Goal: Use online tool/utility: Utilize a website feature to perform a specific function

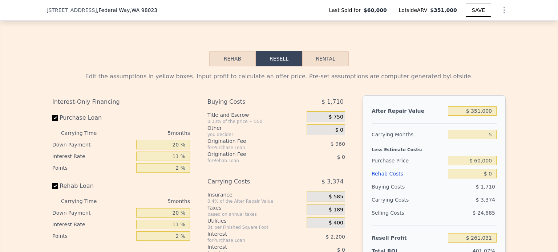
scroll to position [978, 0]
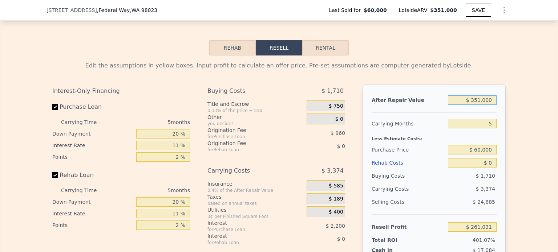
drag, startPoint x: 474, startPoint y: 104, endPoint x: 504, endPoint y: 107, distance: 29.9
click at [504, 107] on div "Edit the assumptions in yellow boxes. Input profit to calculate an offer price.…" at bounding box center [278, 191] width 465 height 270
type input "$ 355"
type input "-$ 64,720"
type input "$ 355,000"
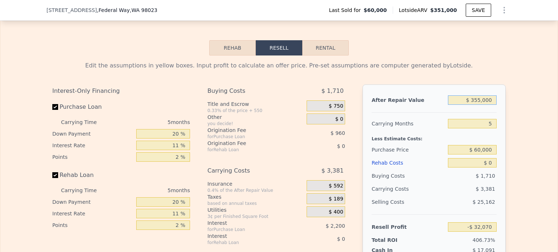
type input "$ 264,747"
drag, startPoint x: 472, startPoint y: 102, endPoint x: 527, endPoint y: 107, distance: 55.1
click at [527, 107] on div "Edit the assumptions in yellow boxes. Input profit to calculate an offer price.…" at bounding box center [278, 191] width 557 height 270
type input "$ 5"
type input "-$ 65,044"
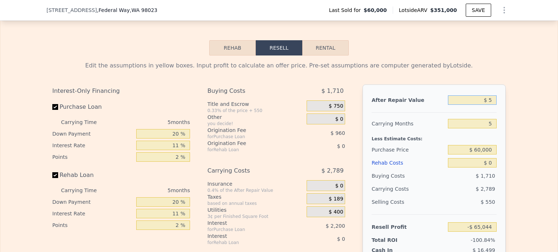
type input "$ 50"
type input "-$ 65,002"
type input "$ 500"
type input "-$ 64,586"
type input "$ 50,000"
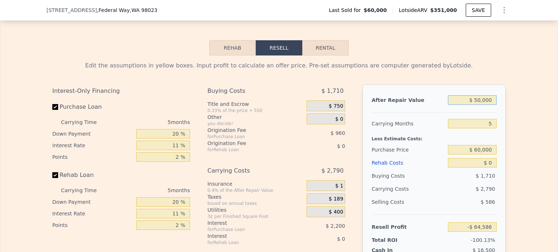
type input "-$ 60,404"
type input "$ 500,000"
type input "$ 399,453"
type input "$ 500,000"
drag, startPoint x: 476, startPoint y: 154, endPoint x: 533, endPoint y: 160, distance: 57.8
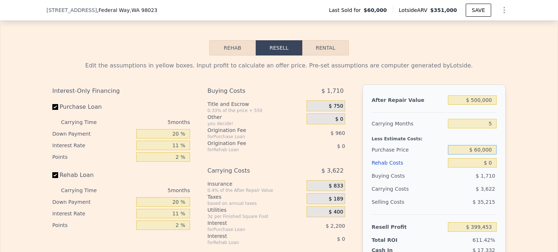
click at [533, 160] on div "Edit the assumptions in yellow boxes. Input profit to calculate an offer price.…" at bounding box center [278, 191] width 557 height 270
type input "$ 6"
type input "$ 355,000"
type input "$ 87,936"
drag, startPoint x: 487, startPoint y: 169, endPoint x: 494, endPoint y: 170, distance: 6.6
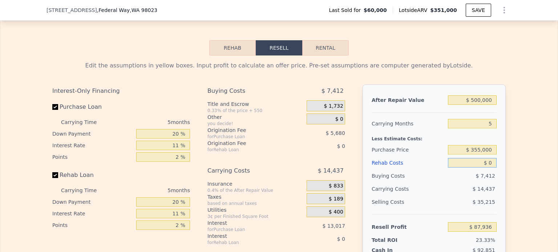
click at [494, 170] on div "After Repair Value $ 500,000 Carrying Months 5 Less Estimate Costs: Purchase Pr…" at bounding box center [434, 186] width 143 height 202
type input "$ 4"
type input "$ 87,932"
type input "$ 43"
type input "$ 87,892"
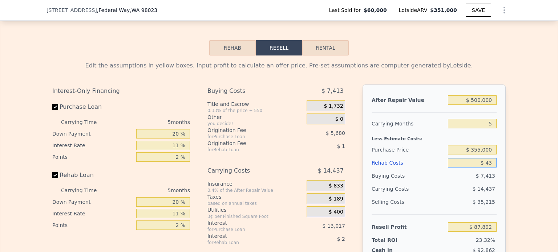
type input "$ 435"
type input "$ 87,479"
type input "$ 43,500"
type input "$ 42,145"
type input "$ 43,500"
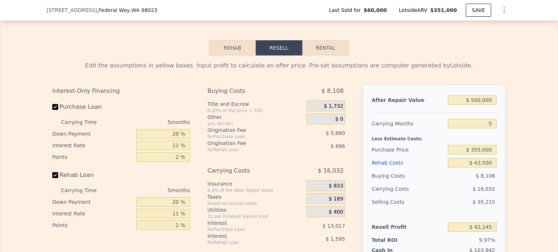
click at [519, 148] on div "Edit the assumptions in yellow boxes. Input profit to calculate an offer price.…" at bounding box center [278, 191] width 557 height 270
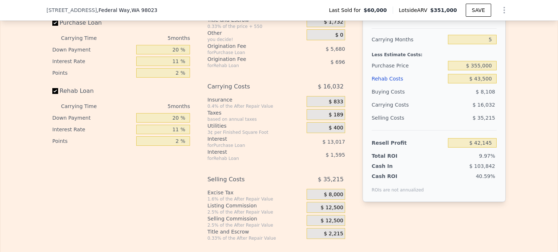
scroll to position [1051, 0]
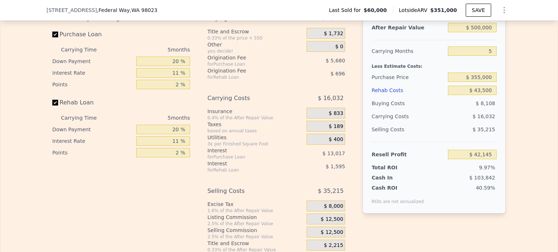
click at [329, 223] on span "$ 12,500" at bounding box center [332, 220] width 23 height 7
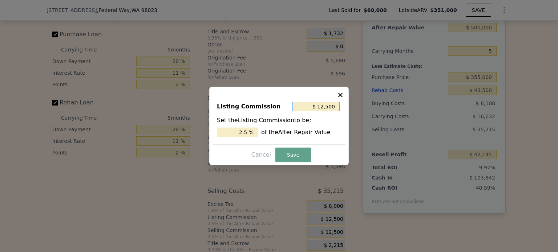
drag, startPoint x: 318, startPoint y: 107, endPoint x: 379, endPoint y: 112, distance: 60.8
click at [379, 112] on div "​ Listing Commission $ 12,500 Set the Listing Commission to be: 2.5 % of the Af…" at bounding box center [279, 126] width 558 height 252
drag, startPoint x: 318, startPoint y: 107, endPoint x: 342, endPoint y: 109, distance: 24.0
click at [342, 109] on div "Listing Commission $ 12,500 Set the Listing Commission to be: 2.5 % of the Afte…" at bounding box center [279, 120] width 133 height 49
type input "$ 1,250"
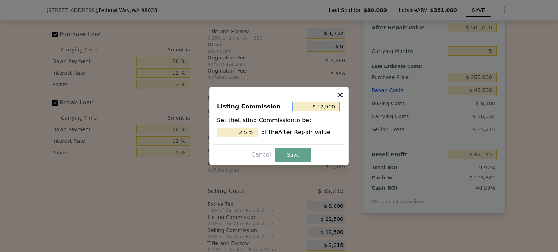
type input "0.25 %"
type input "$ 125"
type input "0.025 %"
type input "$ 12"
type input "0.002 %"
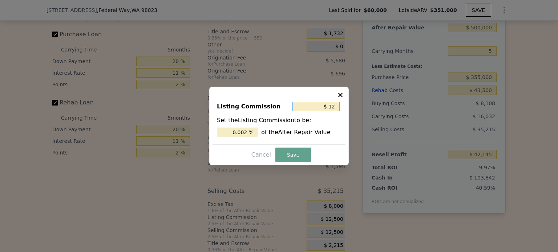
type input "$ 1"
type input "0.000 %"
type input "$ 0"
click at [291, 154] on button "Save" at bounding box center [293, 155] width 36 height 15
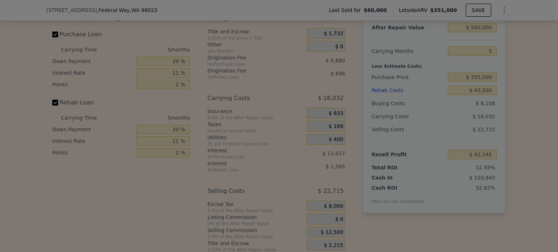
type input "$ 54,645"
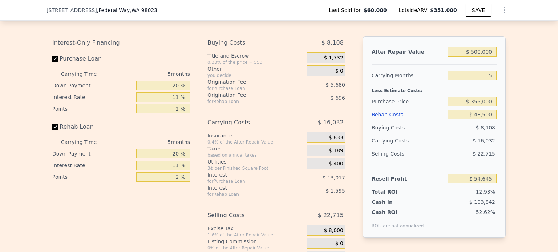
scroll to position [1014, 0]
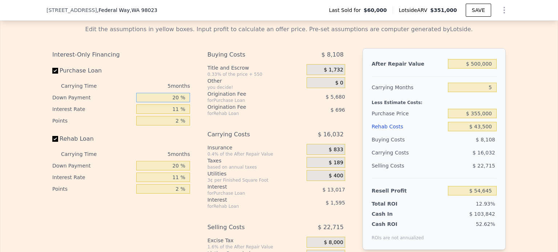
drag, startPoint x: 169, startPoint y: 101, endPoint x: 176, endPoint y: 101, distance: 6.5
click at [176, 101] on input "20 %" at bounding box center [163, 97] width 54 height 9
type input "10 %"
type input "$ 52,305"
type input "10 %"
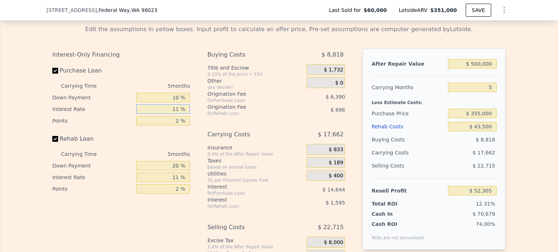
drag, startPoint x: 169, startPoint y: 114, endPoint x: 178, endPoint y: 114, distance: 9.1
click at [178, 114] on input "11 %" at bounding box center [163, 109] width 54 height 9
type input "12. %"
type input "$ 50,975"
type input "12.55 %"
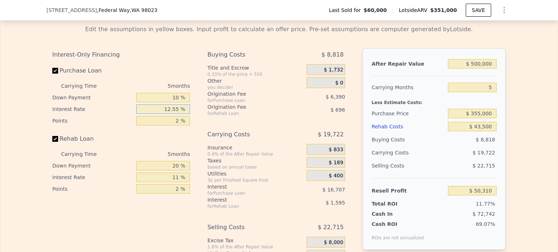
type input "$ 50,245"
type input "12.55 %"
click at [176, 126] on input "2 %" at bounding box center [163, 120] width 54 height 9
type input "2.5 %"
type input "$ 48,647"
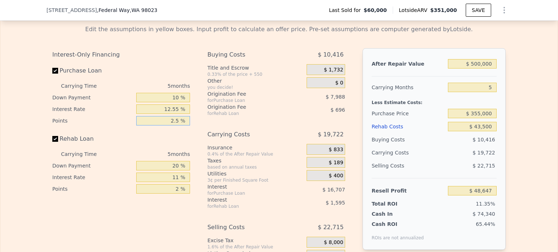
type input "2.55 %"
type input "$ 48,488"
type input "2.55 %"
drag, startPoint x: 170, startPoint y: 172, endPoint x: 183, endPoint y: 171, distance: 12.4
click at [183, 171] on input "20 %" at bounding box center [163, 165] width 54 height 9
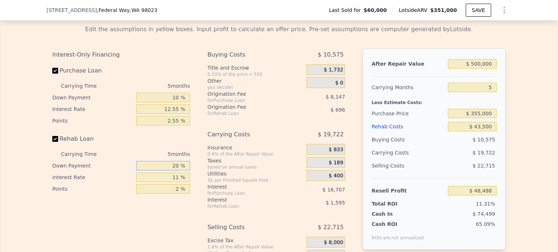
type input "0 %"
type input "$ 47,914"
type input "0 %"
drag, startPoint x: 170, startPoint y: 181, endPoint x: 179, endPoint y: 181, distance: 9.5
click at [179, 181] on input "11 %" at bounding box center [163, 177] width 54 height 9
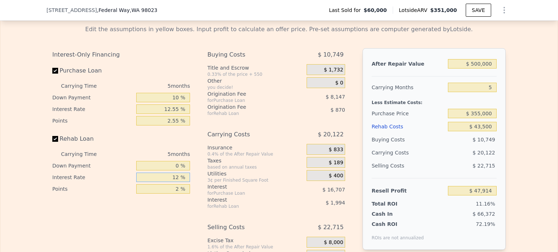
type input "12. %"
type input "$ 47,734"
type input "12.55 %"
type input "$ 47,634"
type input "12.55 %"
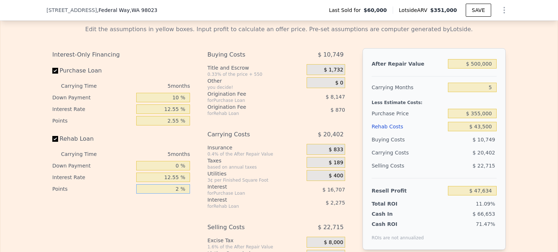
drag, startPoint x: 172, startPoint y: 197, endPoint x: 178, endPoint y: 197, distance: 6.2
click at [178, 194] on input "2 %" at bounding box center [163, 189] width 54 height 9
type input "5 %"
type input "$ 46,329"
type input "5 %"
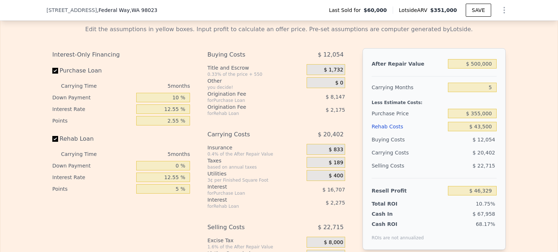
click at [201, 162] on div "Interest-Only Financing Purchase Loan Carrying Time 5 months Down Payment 10 % …" at bounding box center [278, 168] width 453 height 241
type input "$ 351,000"
type input "$ 0"
type input "$ 261,031"
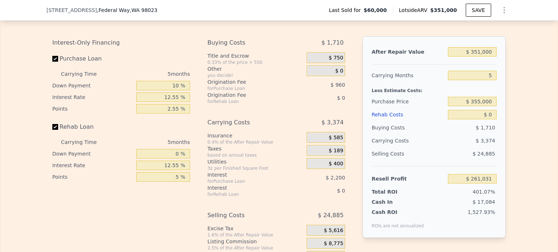
scroll to position [1043, 0]
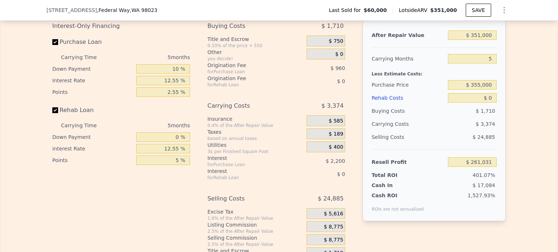
click at [355, 134] on div "Interest-Only Financing Purchase Loan Carrying Time 5 months Down Payment 10 % …" at bounding box center [278, 140] width 453 height 241
click at [332, 228] on span "$ 8,775" at bounding box center [333, 227] width 19 height 7
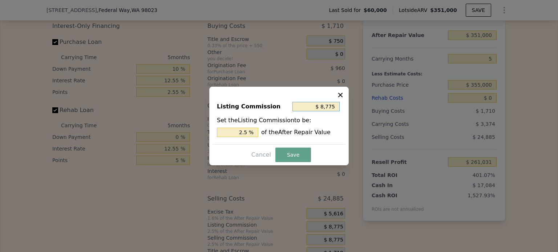
drag, startPoint x: 321, startPoint y: 108, endPoint x: 343, endPoint y: 107, distance: 22.2
click at [343, 107] on div "Listing Commission $ 8,775 Set the Listing Commission to be: 2.5 % of the After…" at bounding box center [279, 120] width 133 height 49
click at [333, 108] on input "$ 8,775" at bounding box center [315, 106] width 47 height 9
type input "$ 875"
type input "0.249 %"
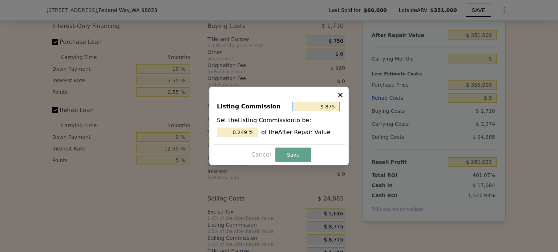
type input "$ 85"
type input "0.024 %"
type input "$ 5"
type input "0.001 %"
type input "$ 0"
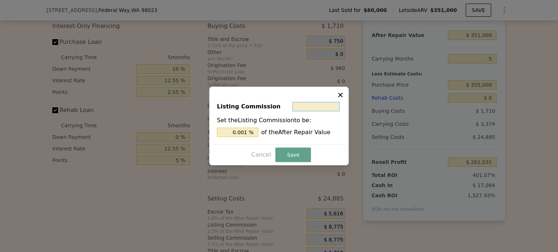
type input "0 %"
type input "$ 0"
click at [295, 151] on button "Save" at bounding box center [293, 155] width 36 height 15
type input "$ 269,806"
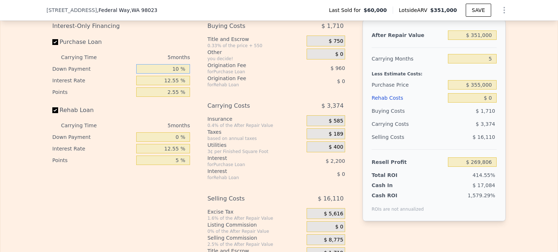
click at [175, 72] on input "10 %" at bounding box center [163, 68] width 54 height 9
click at [175, 84] on input "12.55 %" at bounding box center [163, 80] width 54 height 9
click at [175, 94] on input "2.55 %" at bounding box center [163, 92] width 54 height 9
click at [176, 142] on input "0 %" at bounding box center [163, 137] width 54 height 9
click at [176, 151] on input "12.55 %" at bounding box center [163, 148] width 54 height 9
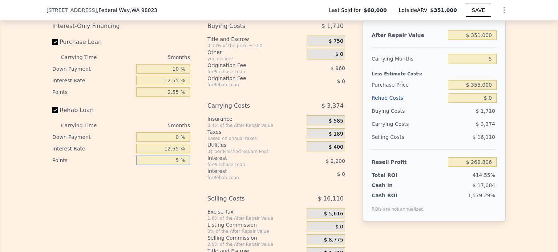
click at [176, 165] on input "5 %" at bounding box center [163, 160] width 54 height 9
drag, startPoint x: 471, startPoint y: 39, endPoint x: 500, endPoint y: 40, distance: 29.1
click at [500, 40] on div "After Repair Value $ 351,000 Carrying Months 5 Less Estimate Costs: Purchase Pr…" at bounding box center [434, 121] width 143 height 202
type input "$ 5"
type input "-$ 65,044"
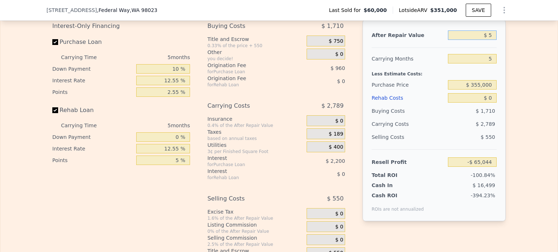
type input "$ 50"
type input "-$ 65,001"
type input "$ 500"
type input "-$ 64,573"
type input "$ 50,000"
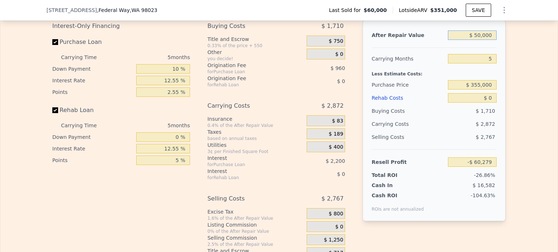
type input "-$ 17,349"
type input "$ 500,000"
type input "$ 411,953"
type input "$ 500,000"
drag, startPoint x: 472, startPoint y: 89, endPoint x: 493, endPoint y: 87, distance: 21.1
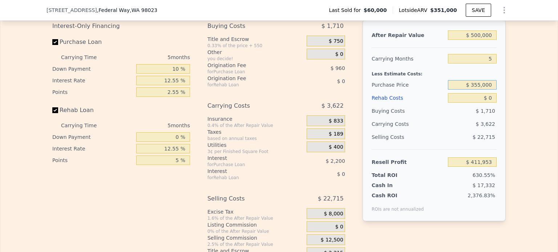
click at [493, 87] on input "$ 355,000" at bounding box center [472, 84] width 49 height 9
type input "$ 355,000"
click at [498, 102] on div "After Repair Value $ 500,000 Carrying Months 5 Less Estimate Costs: Purchase Pr…" at bounding box center [434, 121] width 143 height 202
type input "$ 100,436"
drag, startPoint x: 487, startPoint y: 103, endPoint x: 491, endPoint y: 103, distance: 4.7
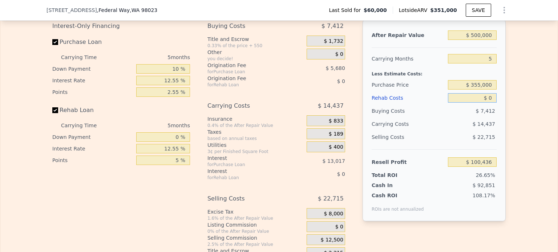
click at [491, 103] on input "$ 0" at bounding box center [472, 97] width 49 height 9
type input "$ 4"
type input "$ 100,432"
type input "$ 43"
type input "$ 100,392"
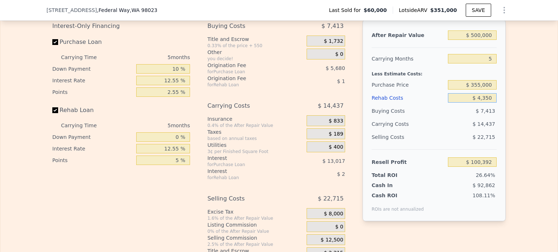
type input "$ 43,500"
type input "$ 54,645"
type input "$ 43,500"
click at [497, 121] on div "After Repair Value $ 500,000 Carrying Months 5 Less Estimate Costs: Purchase Pr…" at bounding box center [434, 121] width 143 height 202
drag, startPoint x: 173, startPoint y: 74, endPoint x: 179, endPoint y: 73, distance: 6.3
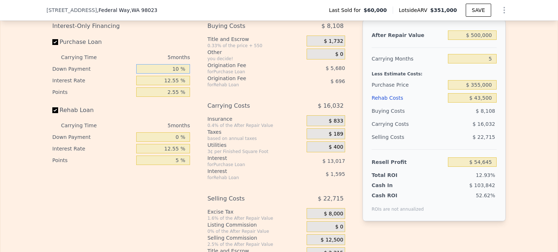
click at [179, 73] on input "10 %" at bounding box center [163, 68] width 54 height 9
type input "1 %"
type input "$ 50,201"
type input "10 %"
type input "$ 52,305"
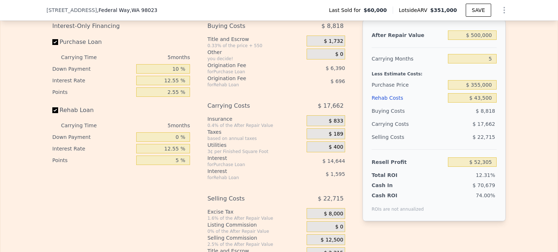
click at [195, 66] on div "Interest-Only Financing Purchase Loan Carrying Time 5 months Down Payment 10 % …" at bounding box center [278, 140] width 453 height 241
drag, startPoint x: 165, startPoint y: 85, endPoint x: 185, endPoint y: 87, distance: 19.7
click at [185, 85] on input "12.55 %" at bounding box center [163, 80] width 54 height 9
type input "1 %"
type input "$ 65,620"
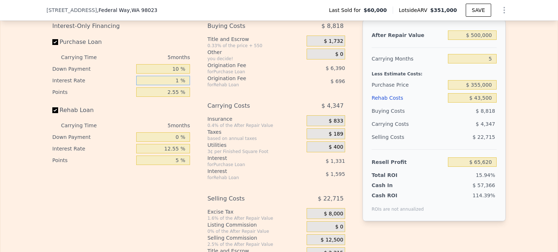
type input "12 %"
type input "$ 50,975"
type input "12.55 %"
type input "$ 50,245"
click at [187, 87] on div "Interest-Only Financing Purchase Loan Carrying Time 5 months Down Payment 10 % …" at bounding box center [123, 140] width 143 height 241
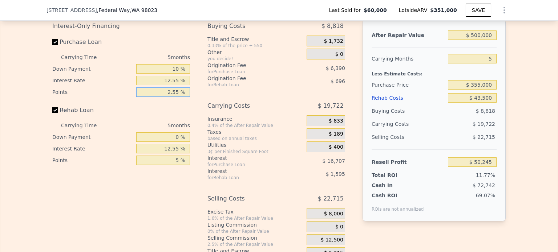
drag, startPoint x: 165, startPoint y: 97, endPoint x: 194, endPoint y: 97, distance: 29.4
click at [194, 97] on div "Interest-Only Financing Purchase Loan Carrying Time 5 months Down Payment 10 % …" at bounding box center [278, 140] width 453 height 241
type input "2.5 %"
type input "$ 48,647"
type input "2.55 %"
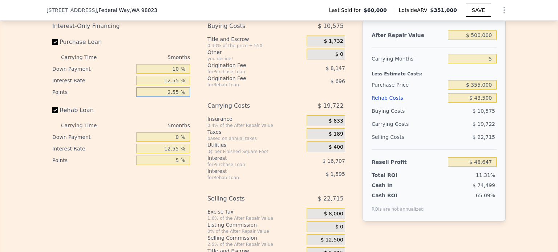
type input "$ 48,488"
click at [199, 96] on div "Interest-Only Financing Purchase Loan Carrying Time 5 months Down Payment 10 % …" at bounding box center [278, 140] width 453 height 241
click at [177, 142] on input "0 %" at bounding box center [163, 137] width 54 height 9
click at [200, 137] on div "Interest-Only Financing Purchase Loan Carrying Time 5 months Down Payment 10 % …" at bounding box center [278, 140] width 453 height 241
drag, startPoint x: 165, startPoint y: 152, endPoint x: 182, endPoint y: 152, distance: 16.3
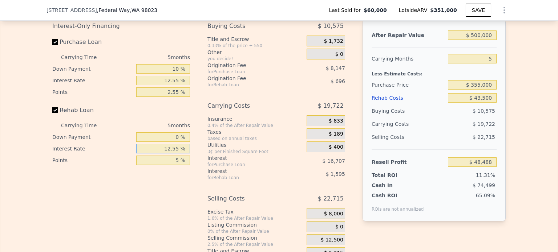
click at [182, 152] on input "12.55 %" at bounding box center [163, 148] width 54 height 9
type input "12 %"
type input "$ 48,343"
type input "12.5 %"
type input "$ 48,268"
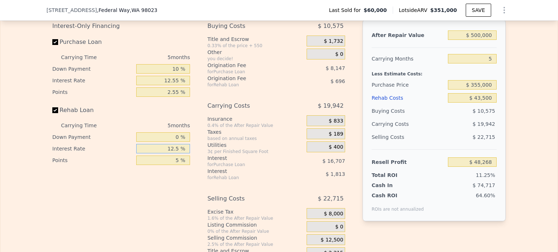
type input "12.55 %"
type input "$ 48,263"
click at [198, 150] on div "Interest-Only Financing Purchase Loan Carrying Time 5 months Down Payment 10 % …" at bounding box center [278, 140] width 453 height 241
drag, startPoint x: 171, startPoint y: 165, endPoint x: 177, endPoint y: 165, distance: 5.8
click at [177, 165] on input "5 %" at bounding box center [163, 160] width 54 height 9
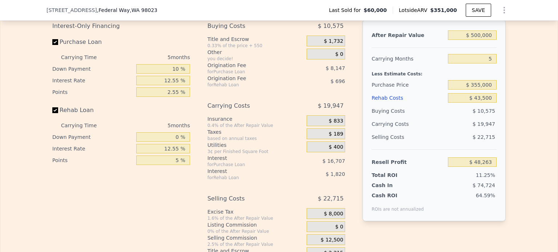
click at [197, 154] on div "Interest-Only Financing Purchase Loan Carrying Time 5 months Down Payment 10 % …" at bounding box center [278, 140] width 453 height 241
drag, startPoint x: 486, startPoint y: 62, endPoint x: 490, endPoint y: 62, distance: 4.7
click at [490, 62] on input "5" at bounding box center [472, 58] width 49 height 9
type input "3"
type input "$ 56,242"
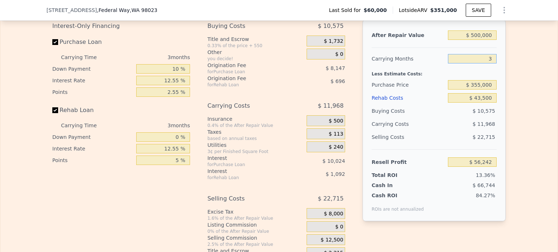
type input "3"
click at [511, 77] on div "Edit the assumptions in yellow boxes. Input profit to calculate an offer price.…" at bounding box center [278, 126] width 557 height 270
type input "$ 351,000"
type input "5"
type input "$ 0"
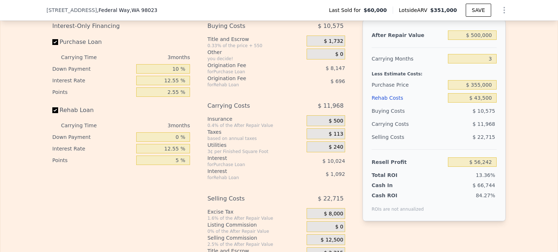
type input "$ 261,031"
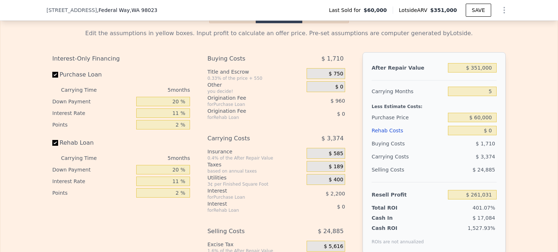
scroll to position [1051, 0]
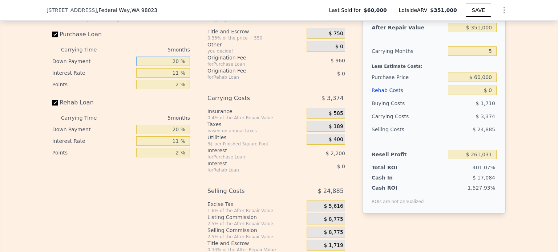
drag, startPoint x: 167, startPoint y: 68, endPoint x: 176, endPoint y: 68, distance: 8.7
click at [176, 66] on input "20 %" at bounding box center [163, 61] width 54 height 9
type input "10 %"
type input "$ 260,636"
type input "10 %"
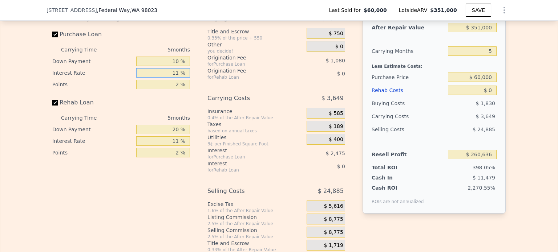
drag, startPoint x: 171, startPoint y: 77, endPoint x: 181, endPoint y: 73, distance: 11.4
click at [181, 73] on input "11 %" at bounding box center [163, 72] width 54 height 9
type input "12. %"
type input "$ 260,411"
type input "12.5 %"
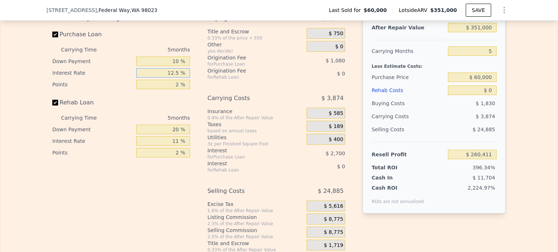
type input "$ 260,296"
type input "12.55 %"
type input "$ 260,286"
type input "12.55 %"
drag, startPoint x: 174, startPoint y: 88, endPoint x: 177, endPoint y: 88, distance: 3.7
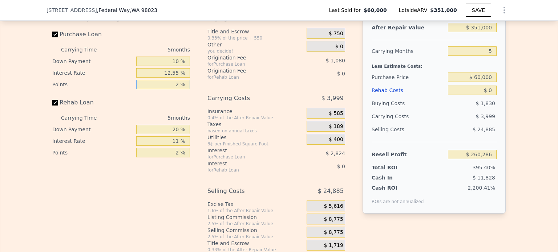
click at [177, 88] on input "2 %" at bounding box center [163, 84] width 54 height 9
type input "2.5 %"
type input "$ 260,016"
type input "2.55 %"
type input "$ 259,989"
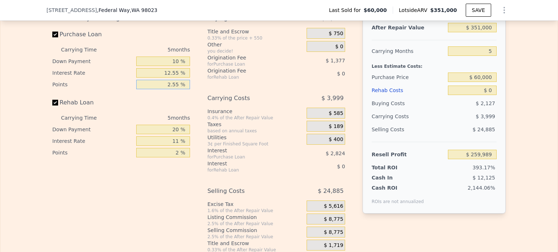
type input "2.55 %"
drag, startPoint x: 171, startPoint y: 135, endPoint x: 187, endPoint y: 134, distance: 16.4
click at [187, 134] on div "Interest-Only Financing Purchase Loan Carrying Time 5 months Down Payment 10 % …" at bounding box center [123, 132] width 143 height 241
type input "0 %"
drag, startPoint x: 170, startPoint y: 146, endPoint x: 176, endPoint y: 145, distance: 6.6
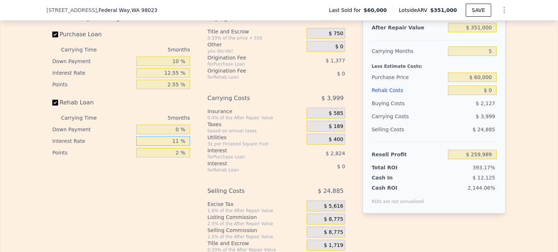
click at [176, 145] on input "11 %" at bounding box center [163, 141] width 54 height 9
type input "12.55 %"
drag, startPoint x: 173, startPoint y: 157, endPoint x: 181, endPoint y: 157, distance: 8.0
click at [181, 157] on input "2 %" at bounding box center [163, 152] width 54 height 9
type input "4 %"
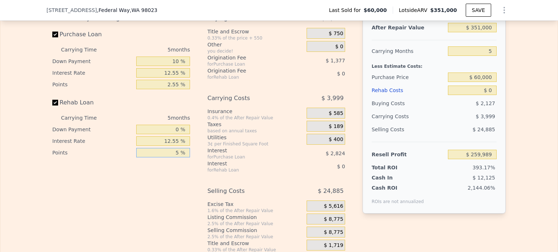
type input "5 %"
click at [199, 161] on div "Interest-Only Financing Purchase Loan Carrying Time 5 months Down Payment 10 % …" at bounding box center [278, 132] width 453 height 241
click at [329, 221] on span "$ 8,775" at bounding box center [333, 220] width 19 height 7
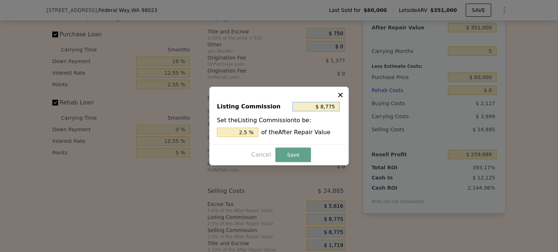
drag, startPoint x: 323, startPoint y: 108, endPoint x: 344, endPoint y: 112, distance: 21.7
click at [344, 112] on div "Listing Commission $ 8,775 Set the Listing Commission to be: 2.5 % of the After…" at bounding box center [279, 120] width 133 height 49
type input "$ 1"
type input "0.000 %"
type input "$ 1"
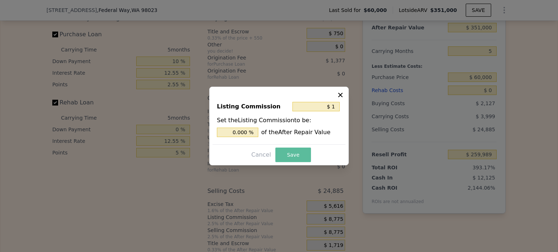
click at [297, 157] on button "Save" at bounding box center [293, 155] width 36 height 15
type input "$ 268,763"
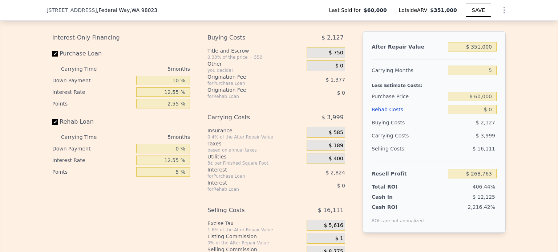
scroll to position [1014, 0]
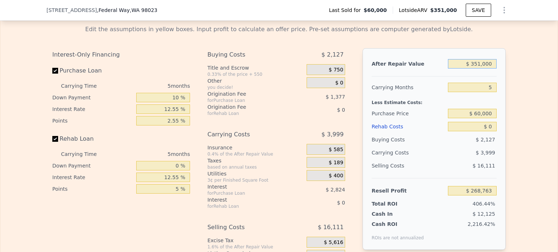
drag, startPoint x: 472, startPoint y: 68, endPoint x: 500, endPoint y: 71, distance: 27.8
click at [496, 68] on div "After Repair Value $ 351,000 Carrying Months 5 Less Estimate Costs: Purchase Pr…" at bounding box center [434, 149] width 143 height 202
type input "$ 5"
type input "-$ 66,086"
type input "$ 50"
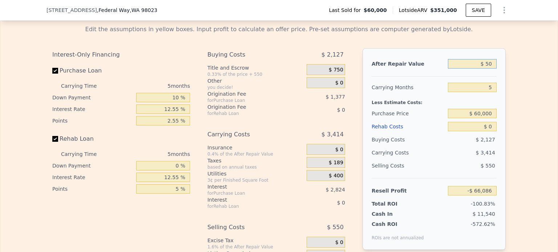
type input "-$ 66,043"
type input "$ 500"
type input "-$ 65,615"
type input "$ 5,000"
type input "-$ 61,321"
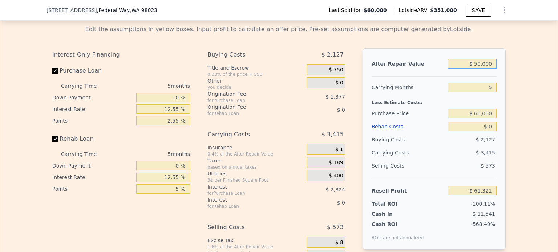
type input "$ 500,000"
type input "$ 410,910"
type input "$ 500,000"
click at [505, 78] on div "Edit the assumptions in yellow boxes. Input profit to calculate an offer price.…" at bounding box center [278, 154] width 465 height 270
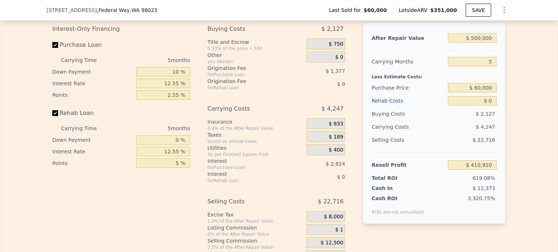
scroll to position [1051, 0]
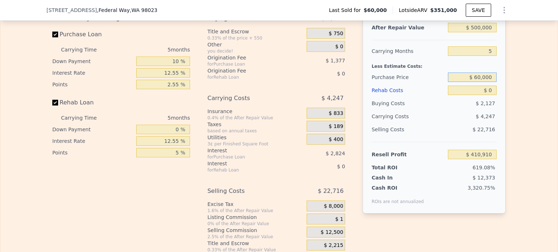
drag, startPoint x: 475, startPoint y: 81, endPoint x: 504, endPoint y: 84, distance: 29.5
click at [504, 84] on div "Edit the assumptions in yellow boxes. Input profit to calculate an offer price.…" at bounding box center [278, 118] width 465 height 270
type input "$ 355,000"
click at [504, 83] on div "Edit the assumptions in yellow boxes. Input profit to calculate an offer price.…" at bounding box center [278, 118] width 465 height 270
type input "$ 94,278"
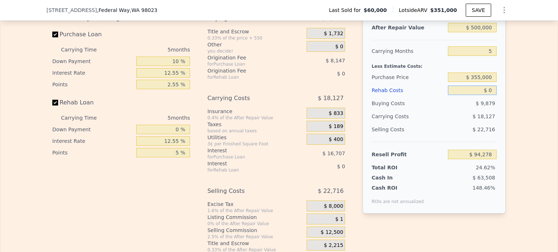
drag, startPoint x: 487, startPoint y: 94, endPoint x: 491, endPoint y: 94, distance: 4.4
click at [491, 94] on input "$ 0" at bounding box center [472, 90] width 49 height 9
type input "$ 3"
type input "$ 94,275"
type input "$ 31"
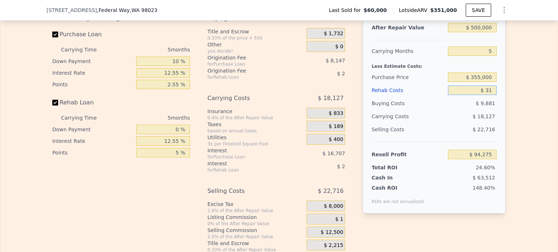
type input "$ 94,245"
type input "$ 315"
type input "$ 93,932"
type input "$ 31,500"
type input "$ 59,558"
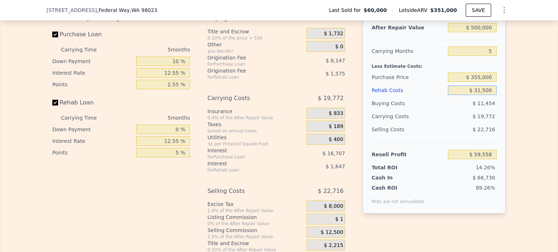
type input "$ 31,500"
click at [501, 141] on div "After Repair Value $ 500,000 Carrying Months 5 Less Estimate Costs: Purchase Pr…" at bounding box center [434, 113] width 143 height 202
type input "$ 351,000"
type input "$ 0"
type input "$ 261,031"
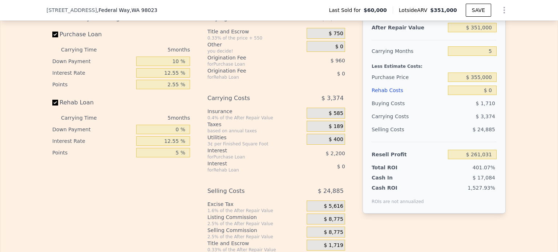
click at [355, 114] on div "Interest-Only Financing Purchase Loan Carrying Time 5 months Down Payment 10 % …" at bounding box center [278, 132] width 453 height 241
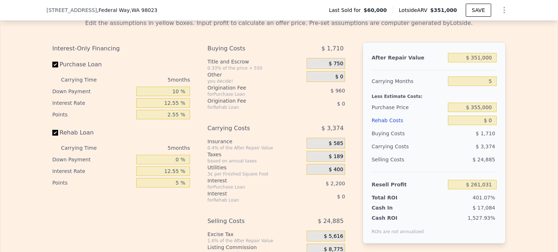
scroll to position [978, 0]
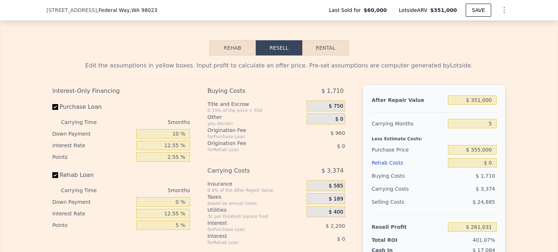
click at [372, 92] on div "After Repair Value $ 351,000 Carrying Months 5 Less Estimate Costs: Purchase Pr…" at bounding box center [434, 186] width 143 height 202
